Goal: Task Accomplishment & Management: Use online tool/utility

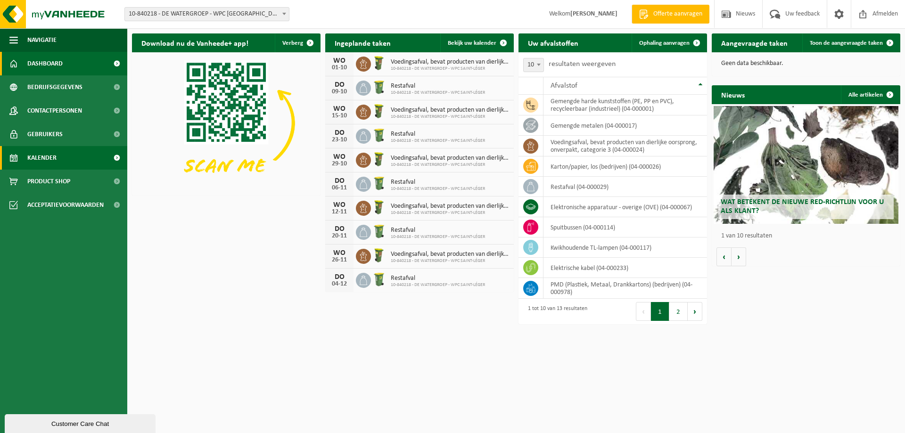
click at [54, 156] on span "Kalender" at bounding box center [41, 158] width 29 height 24
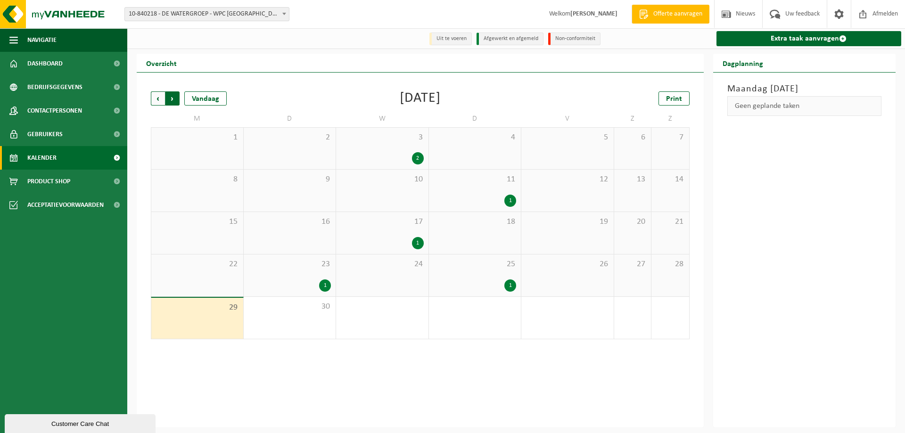
click at [158, 102] on span "Vorige" at bounding box center [158, 98] width 14 height 14
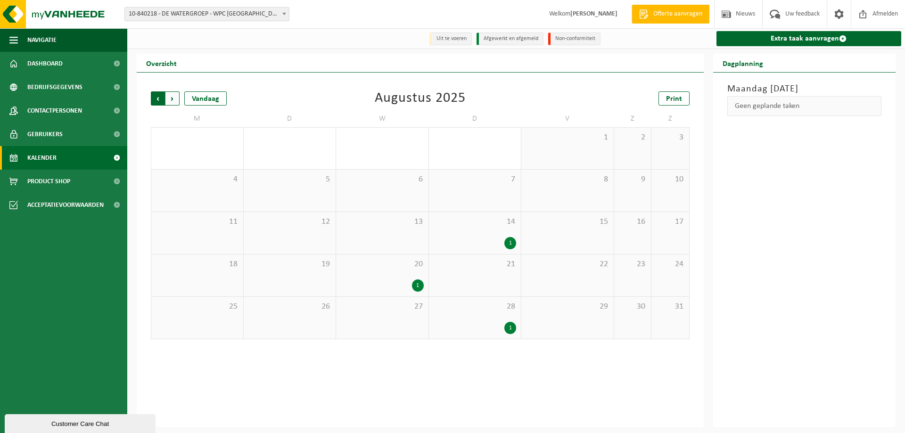
click at [174, 99] on span "Volgende" at bounding box center [173, 98] width 14 height 14
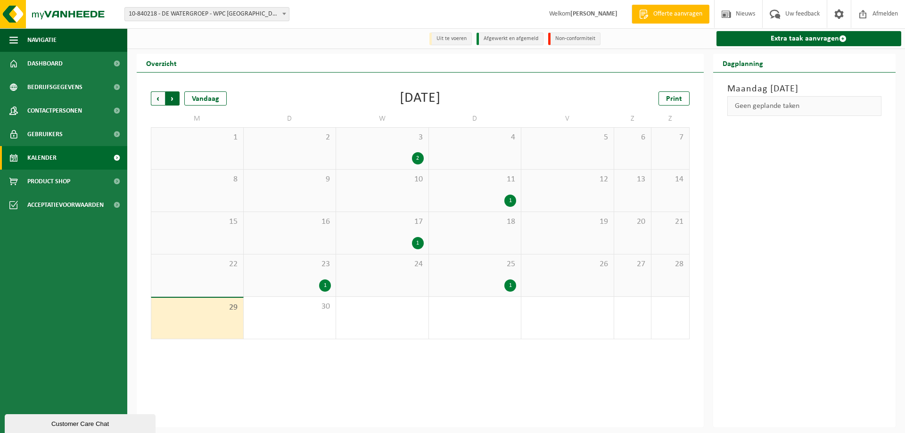
click at [154, 95] on span "Vorige" at bounding box center [158, 98] width 14 height 14
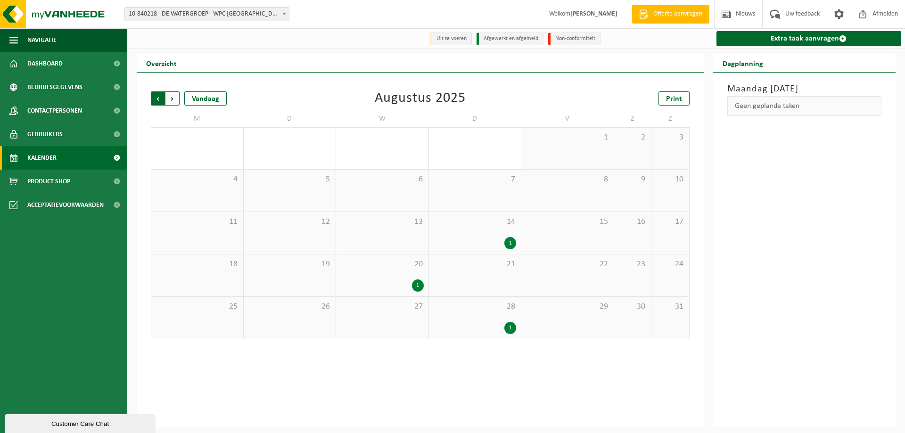
click at [171, 96] on span "Volgende" at bounding box center [173, 98] width 14 height 14
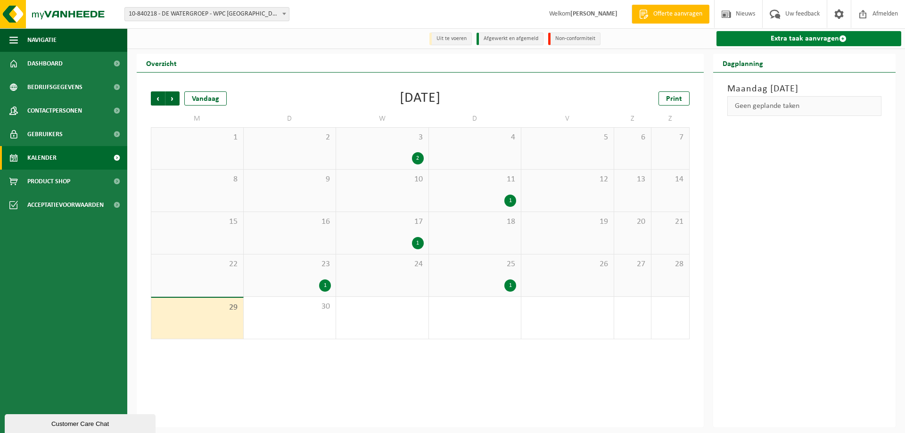
click at [804, 43] on link "Extra taak aanvragen" at bounding box center [809, 38] width 185 height 15
